Goal: Information Seeking & Learning: Learn about a topic

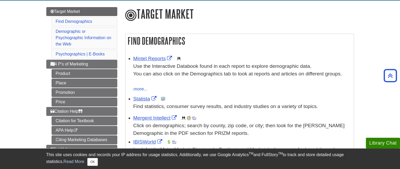
scroll to position [59, 0]
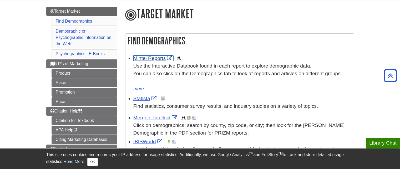
click at [151, 59] on link "Mintel Reports" at bounding box center [153, 59] width 40 height 6
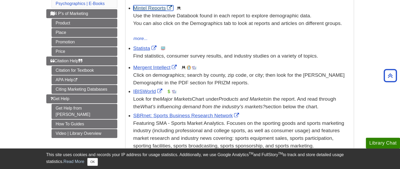
scroll to position [109, 0]
click at [140, 49] on link "Statista" at bounding box center [145, 48] width 24 height 6
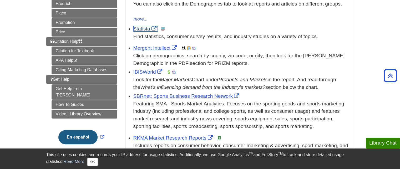
scroll to position [128, 0]
click at [153, 72] on link "IBISWorld" at bounding box center [148, 72] width 30 height 6
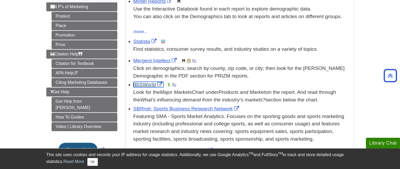
scroll to position [116, 0]
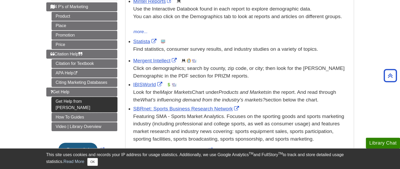
click at [83, 100] on link "Get Help from [PERSON_NAME]" at bounding box center [85, 104] width 66 height 15
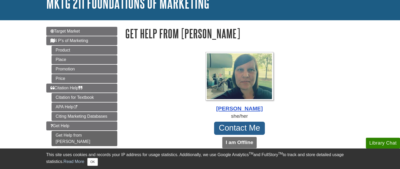
scroll to position [46, 0]
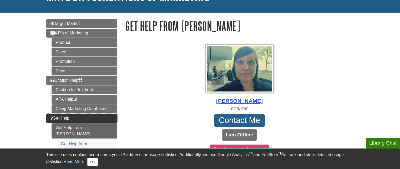
click at [77, 117] on link "Get Help" at bounding box center [81, 118] width 71 height 9
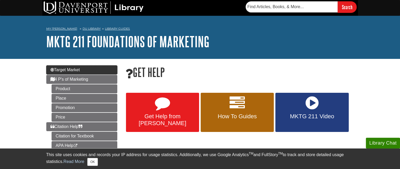
click at [90, 69] on link "Target Market" at bounding box center [81, 70] width 71 height 9
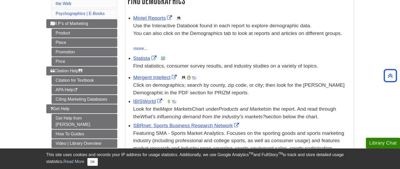
scroll to position [100, 0]
